Goal: Find specific page/section: Find specific page/section

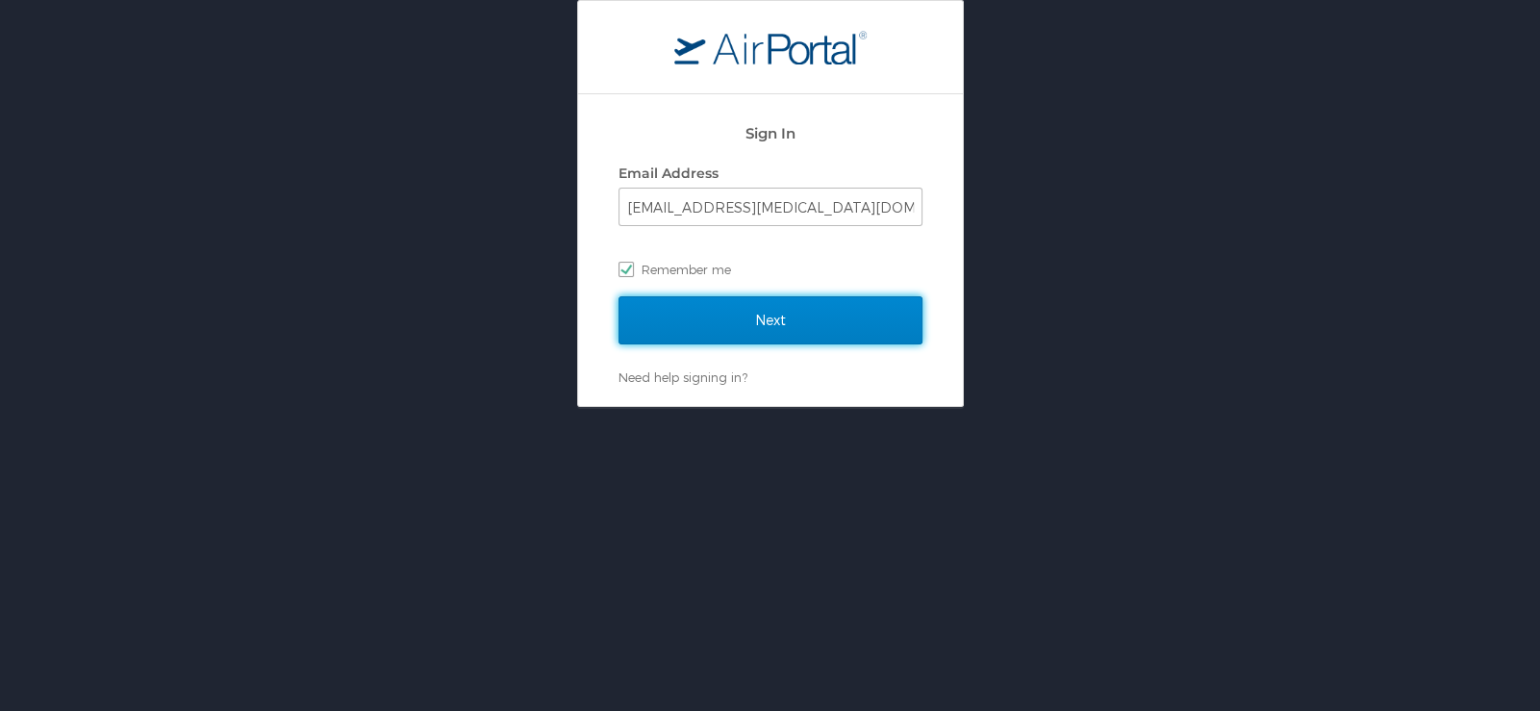
click at [835, 326] on input "Next" at bounding box center [770, 320] width 304 height 48
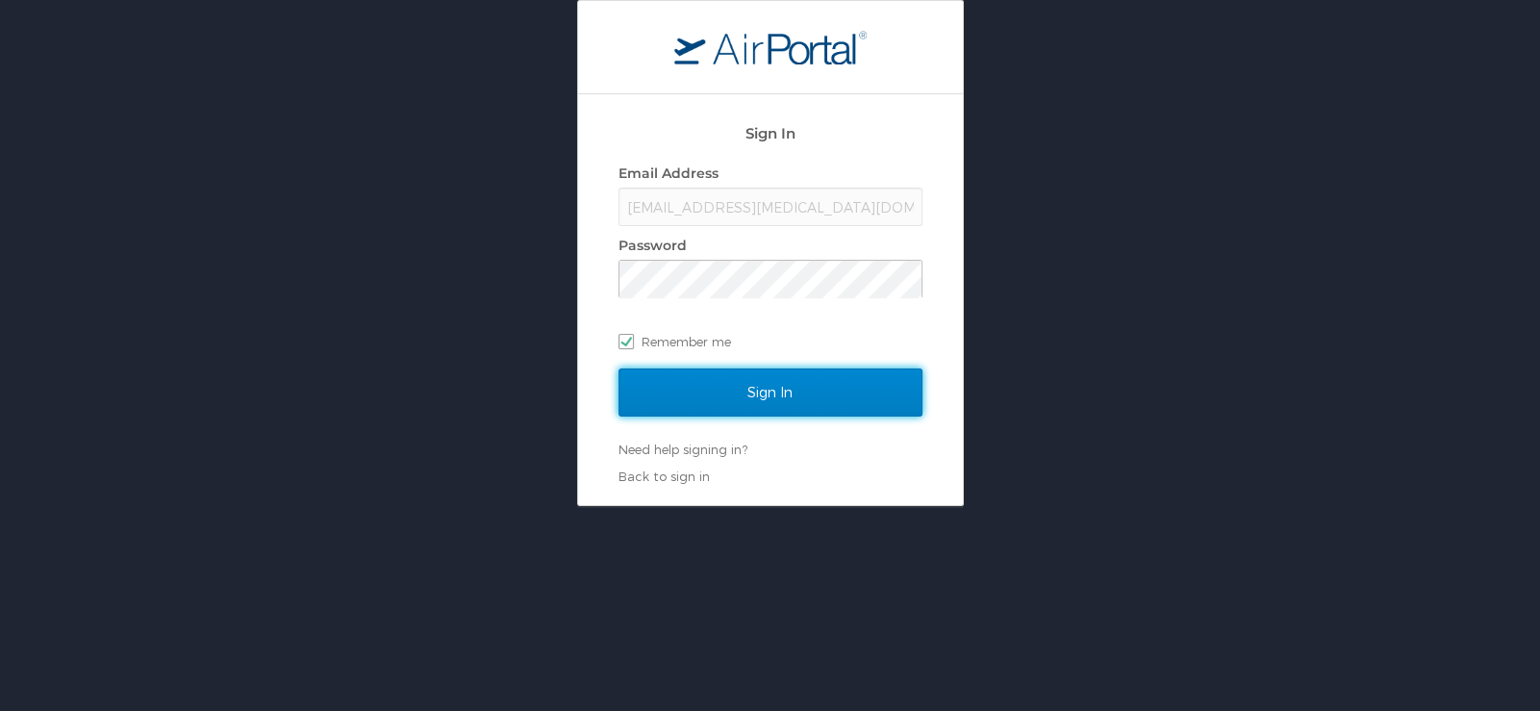
click at [855, 415] on input "Sign In" at bounding box center [770, 392] width 304 height 48
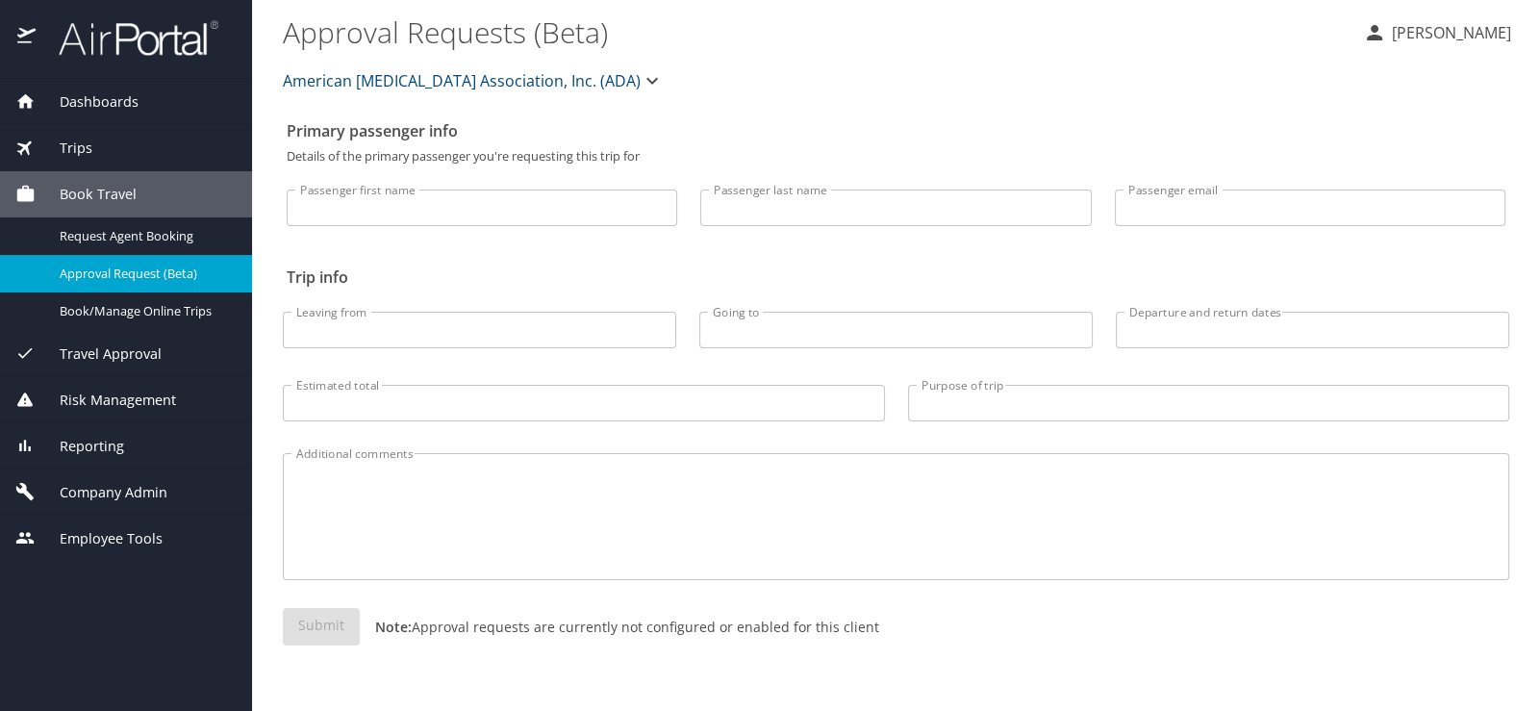
click at [88, 436] on span "Reporting" at bounding box center [80, 446] width 88 height 21
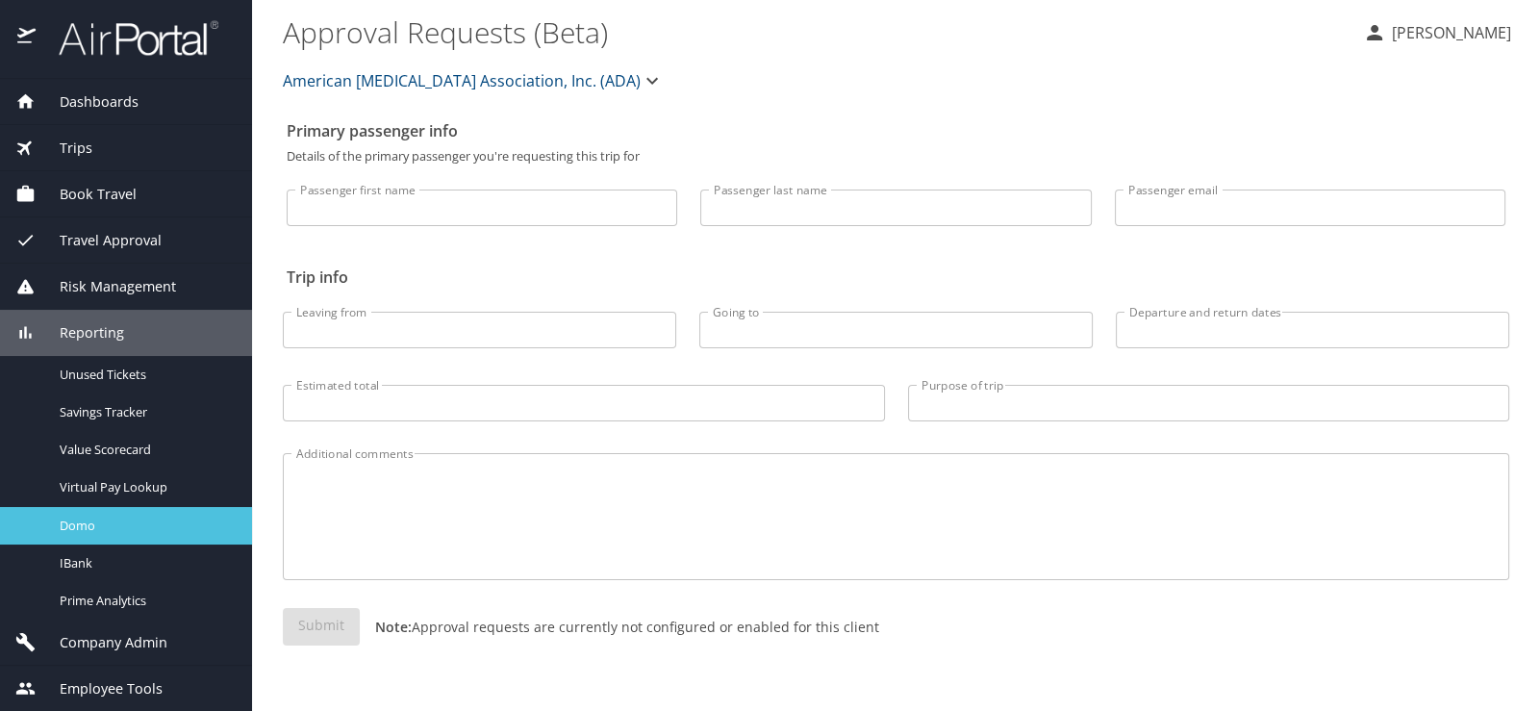
click at [94, 517] on span "Domo" at bounding box center [144, 526] width 169 height 18
